Goal: Transaction & Acquisition: Purchase product/service

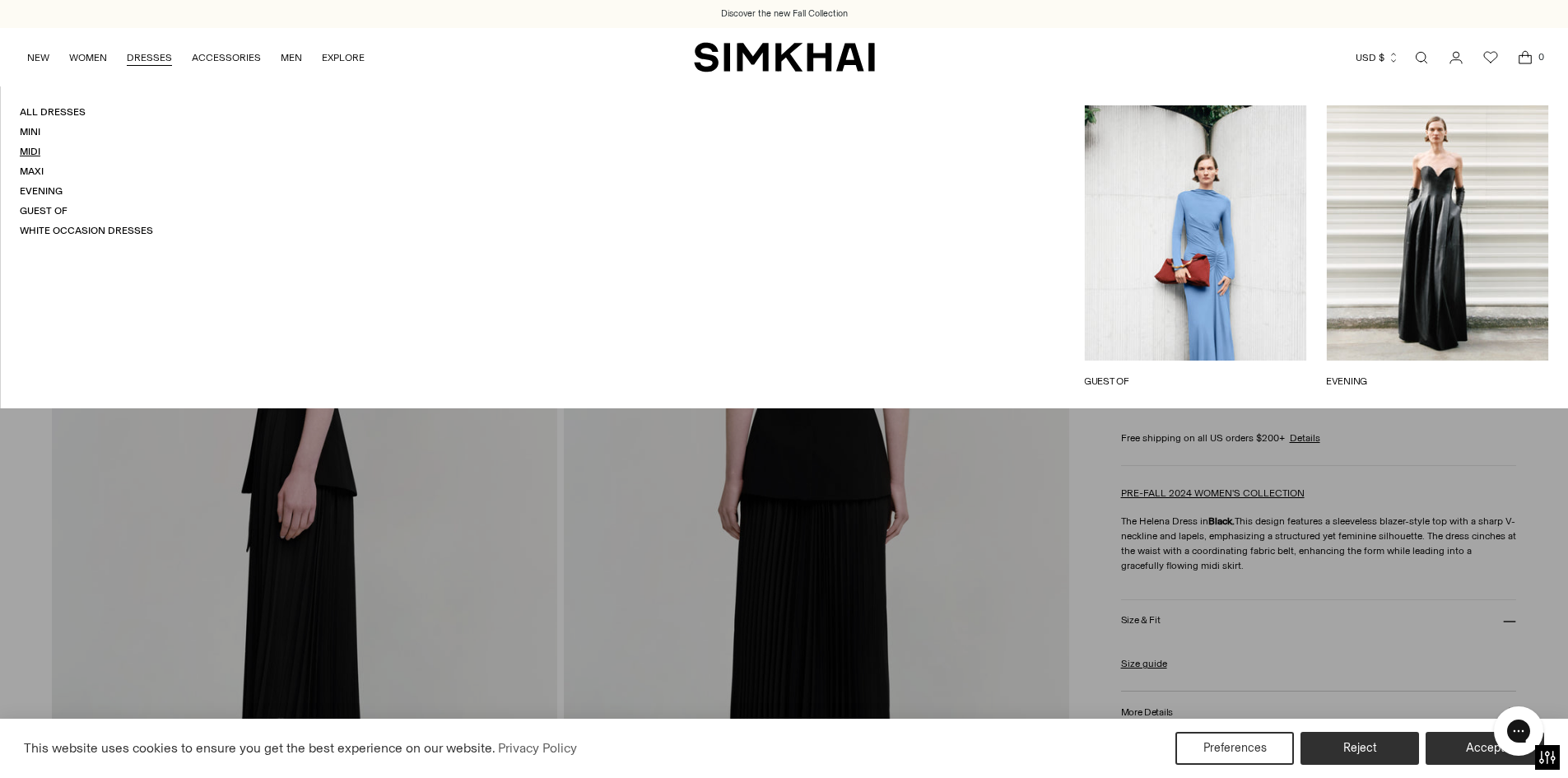
click at [26, 146] on link "Midi" at bounding box center [30, 151] width 21 height 12
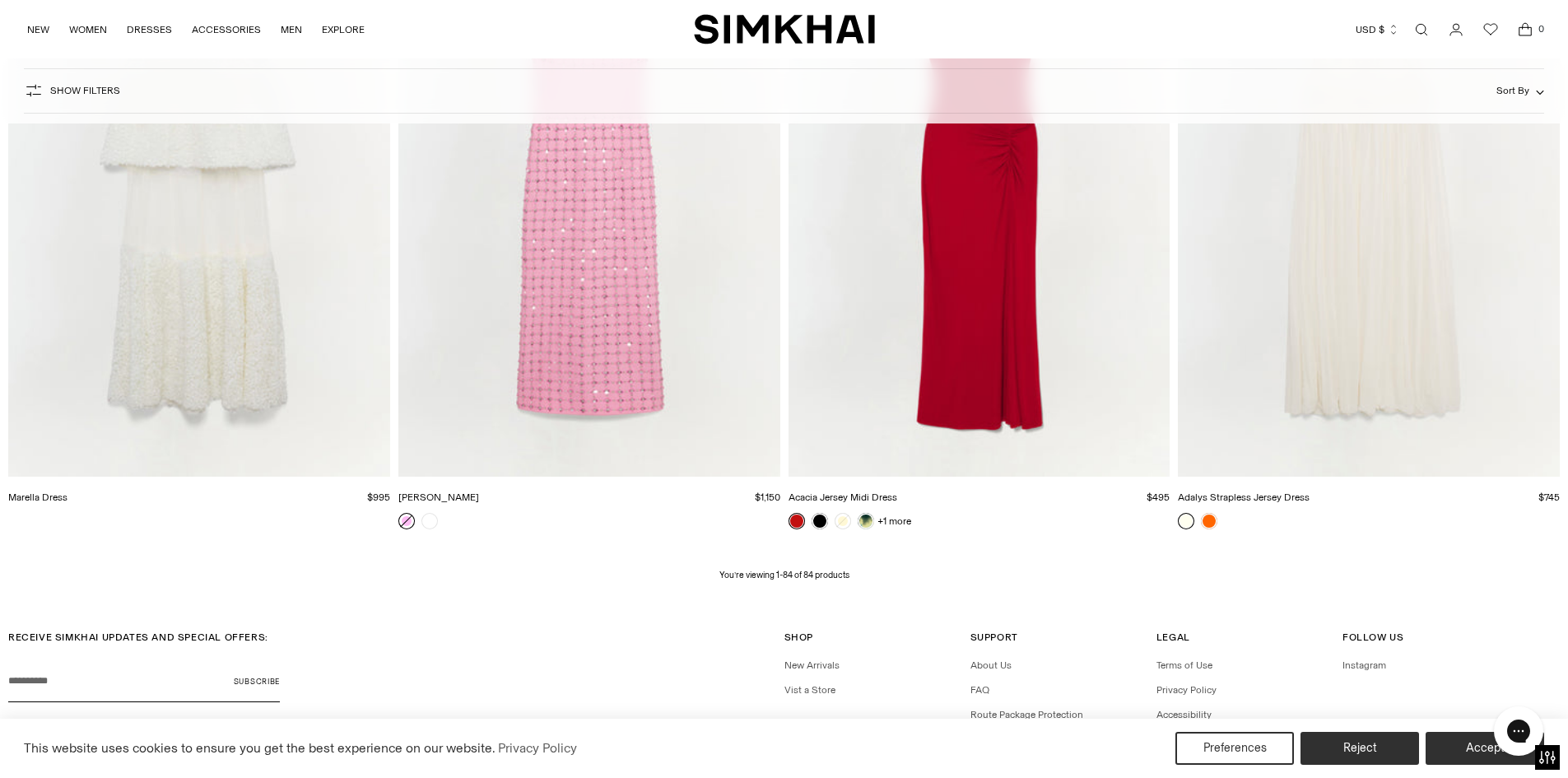
scroll to position [13619, 0]
